Goal: Task Accomplishment & Management: Manage account settings

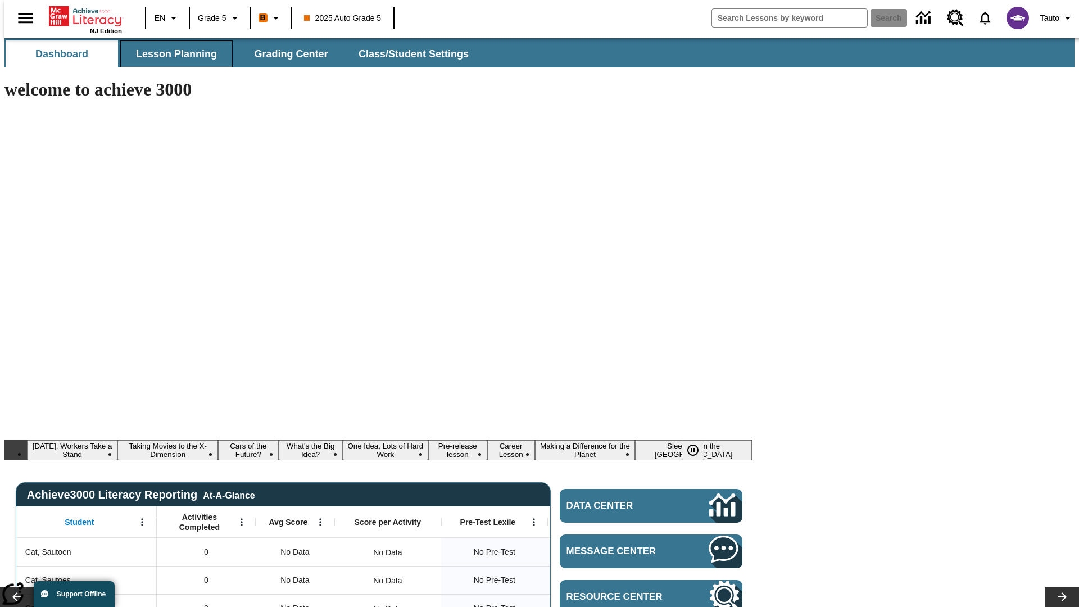
click at [172, 54] on span "Lesson Planning" at bounding box center [176, 54] width 81 height 13
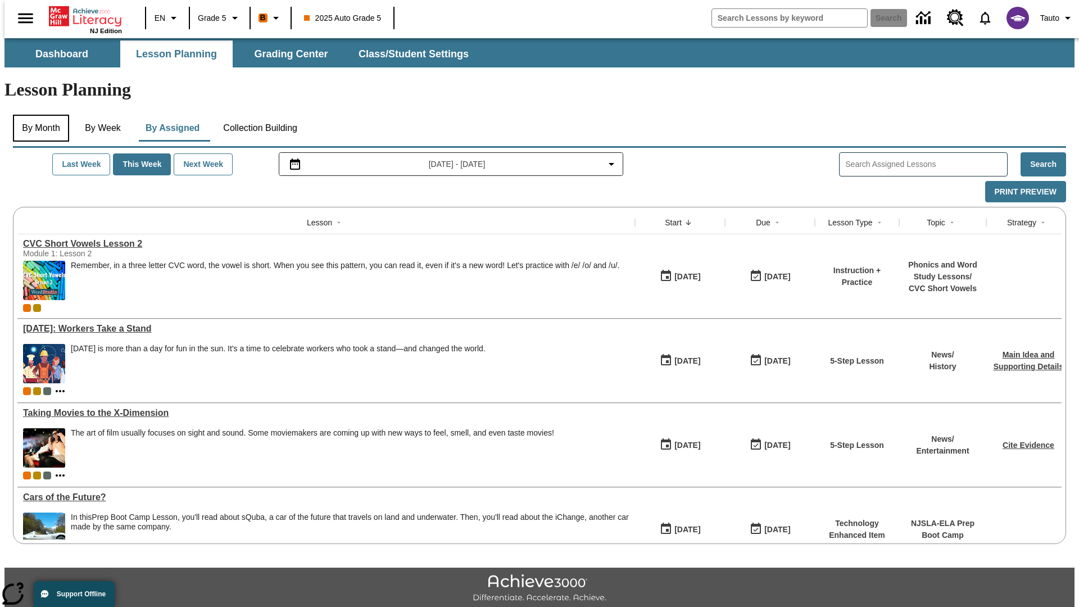
click at [38, 115] on button "By Month" at bounding box center [41, 128] width 56 height 27
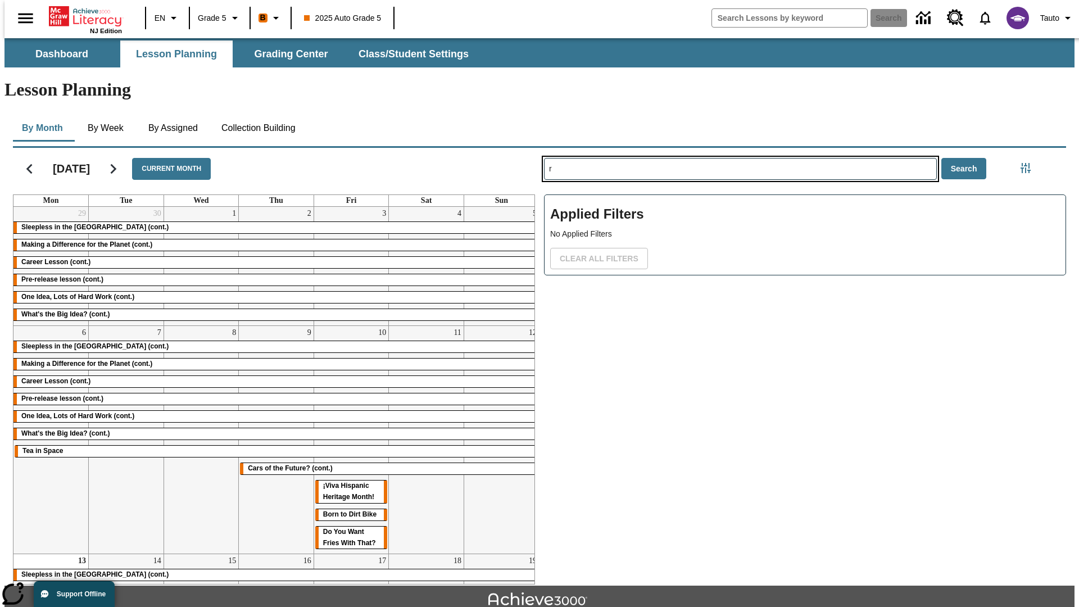
type input "r"
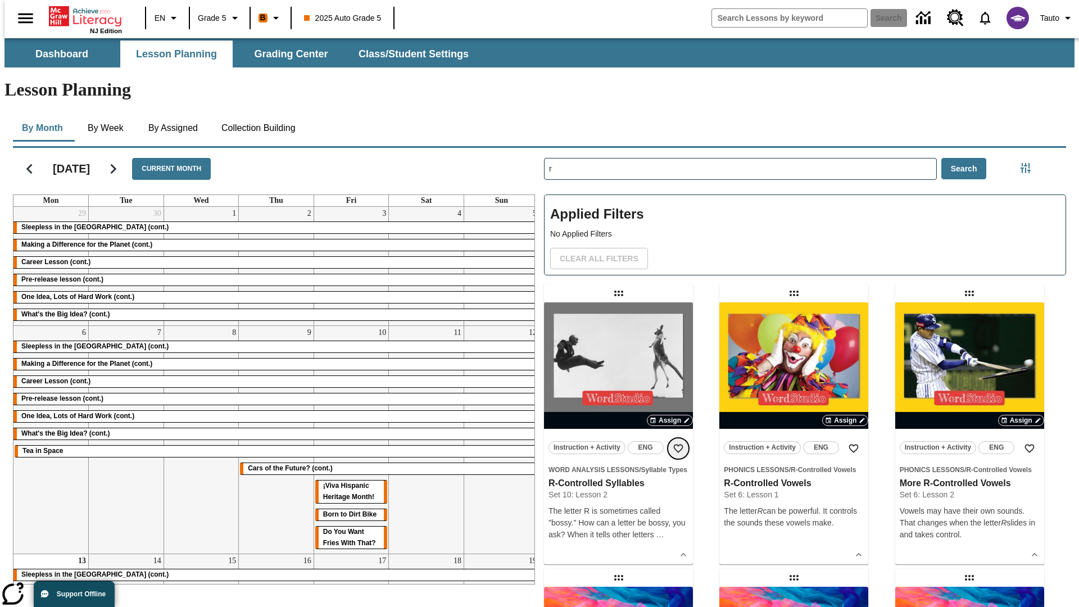
click at [678, 443] on icon "Add to Favorites" at bounding box center [677, 448] width 11 height 11
click at [81, 15] on icon "Home" at bounding box center [86, 16] width 75 height 22
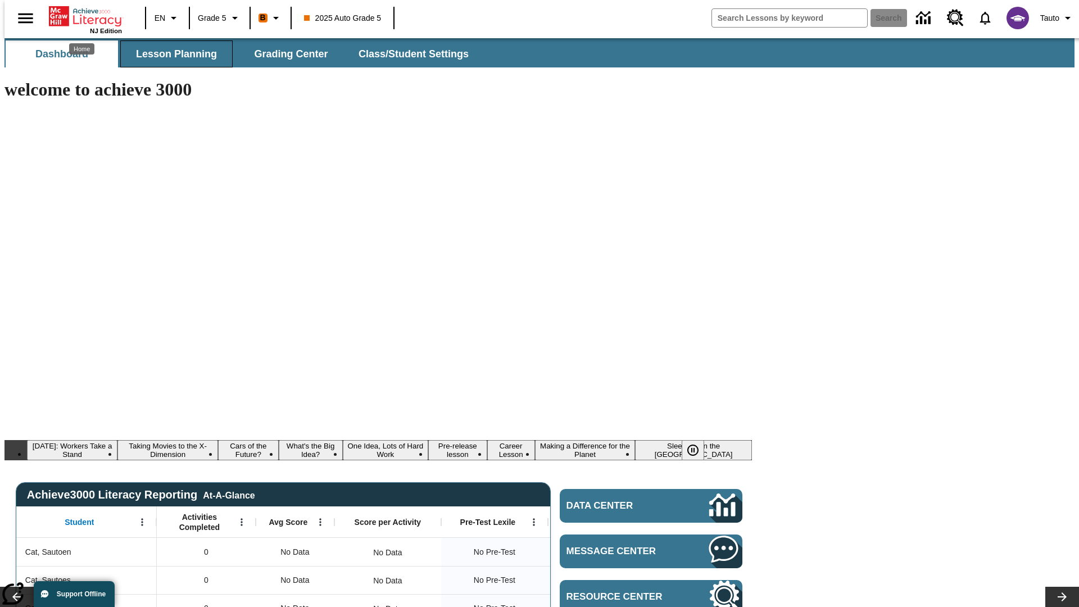
click at [172, 54] on span "Lesson Planning" at bounding box center [176, 54] width 81 height 13
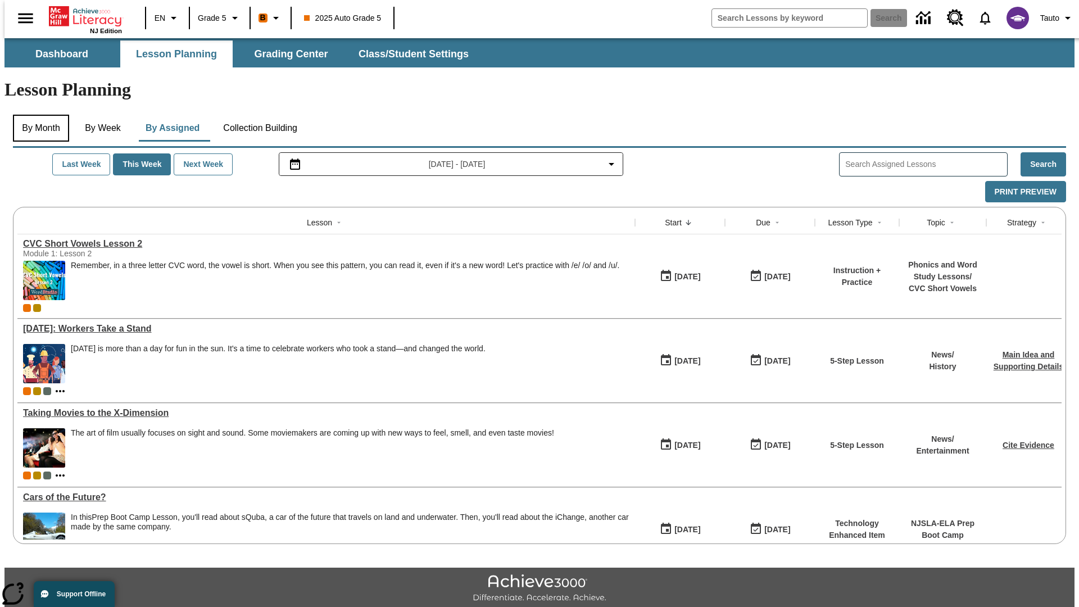
click at [38, 115] on button "By Month" at bounding box center [41, 128] width 56 height 27
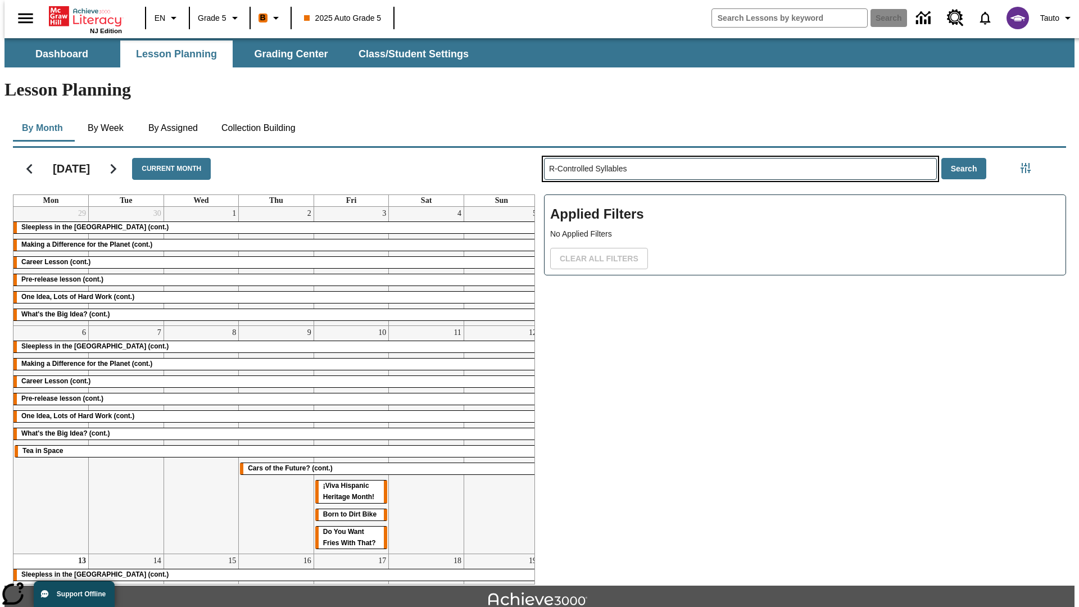
type input "R-Controlled Syllables"
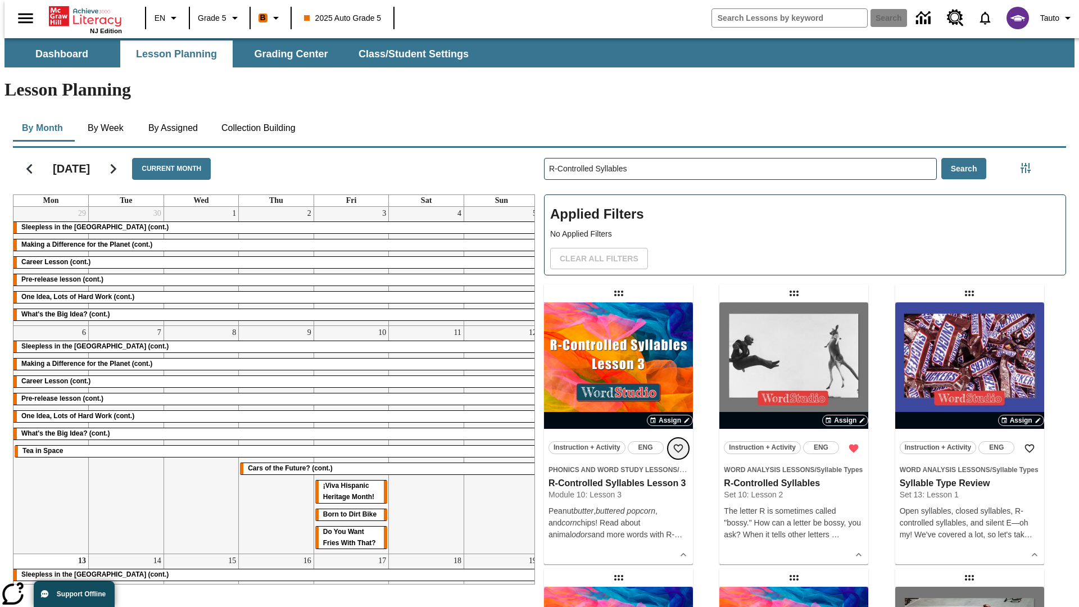
click at [678, 443] on icon "Add to Favorites" at bounding box center [677, 448] width 11 height 11
